Goal: Transaction & Acquisition: Purchase product/service

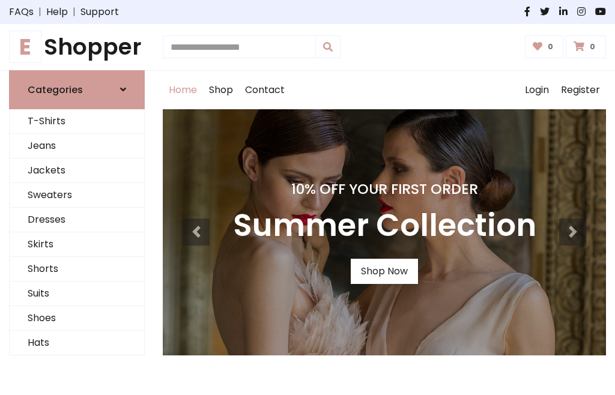
click at [307, 197] on h4 "10% Off Your First Order" at bounding box center [384, 189] width 303 height 17
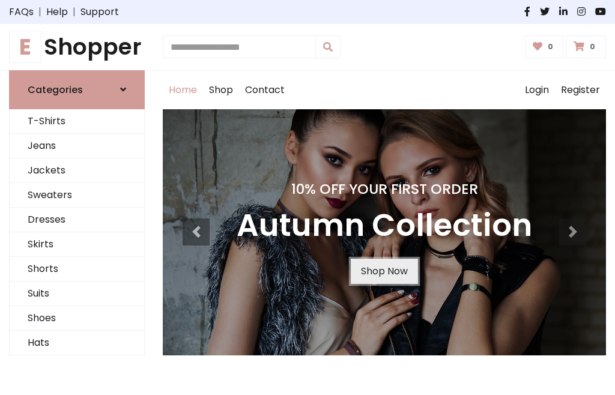
click at [383, 271] on link "Shop Now" at bounding box center [383, 271] width 67 height 25
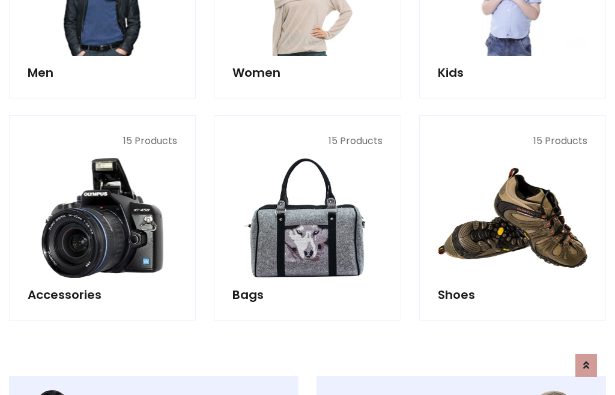
scroll to position [1197, 0]
